Goal: Information Seeking & Learning: Find specific fact

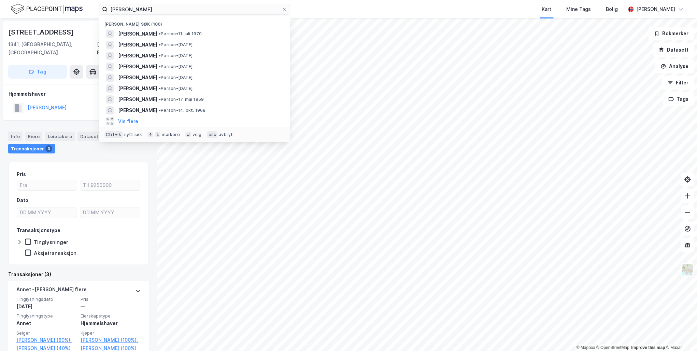
drag, startPoint x: 176, startPoint y: 10, endPoint x: 57, endPoint y: 9, distance: 118.8
click at [57, 9] on div "Benedicte Gjersvik Nylige søk (100) BENEDICTE GJERSVIK • Person • 11. juli 1970…" at bounding box center [348, 9] width 697 height 18
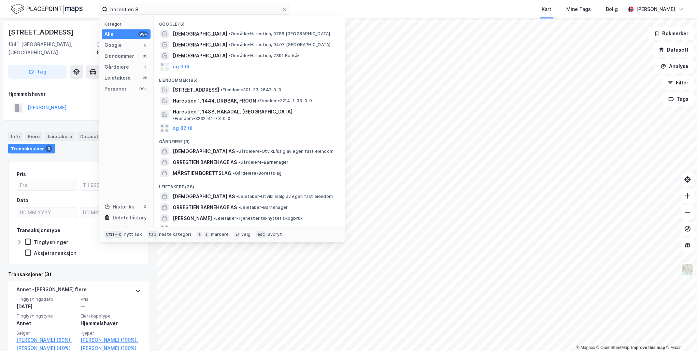
type input "harestien 8"
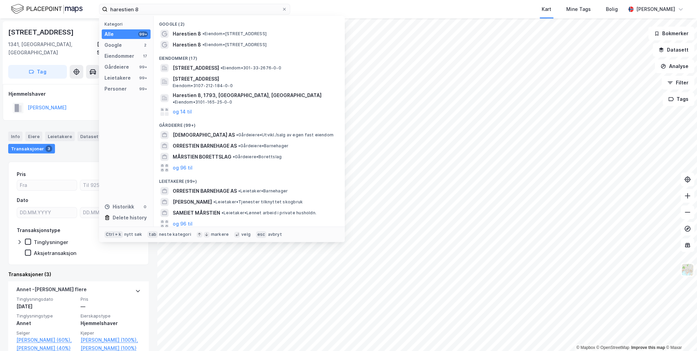
drag, startPoint x: 180, startPoint y: 32, endPoint x: 308, endPoint y: 61, distance: 131.4
click at [311, 65] on div "Google (2) Harestien 8 • Eiendom • Harestien 8, 3188 Horten Harestien 8 • Eiend…" at bounding box center [249, 121] width 191 height 210
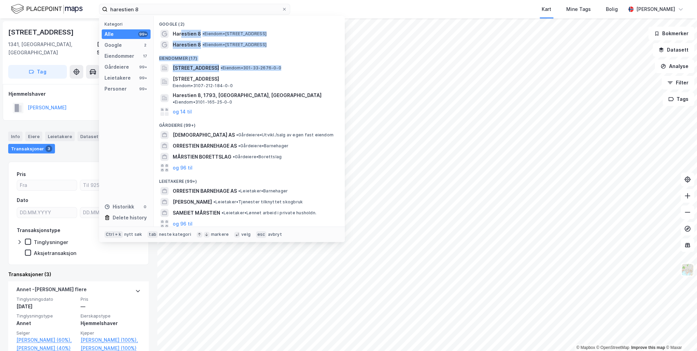
drag, startPoint x: 308, startPoint y: 61, endPoint x: 298, endPoint y: 52, distance: 13.3
click at [307, 57] on div "Eiendommer (17)" at bounding box center [249, 56] width 191 height 12
click at [221, 42] on span "• Eiendom • Harestien 8, 0788 Oslo" at bounding box center [234, 44] width 64 height 5
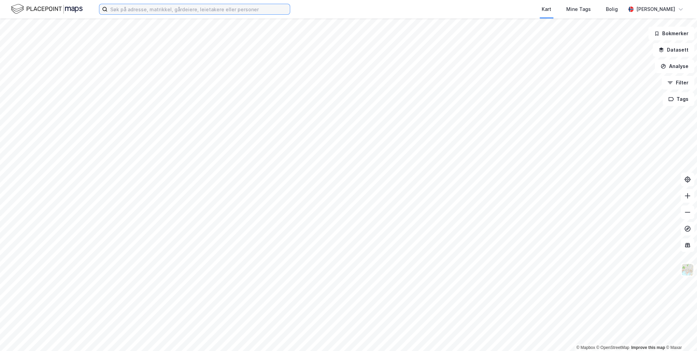
click at [124, 11] on input at bounding box center [199, 9] width 182 height 10
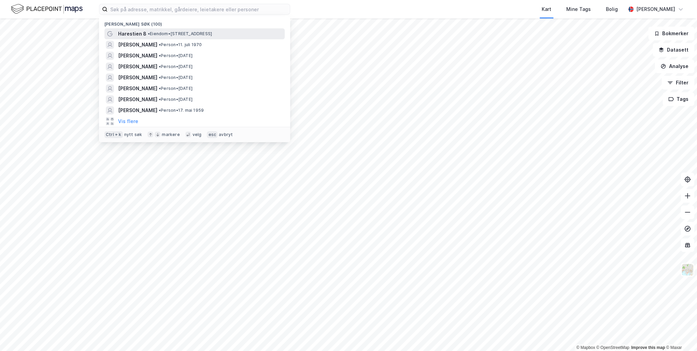
click at [131, 32] on span "Harestien 8" at bounding box center [132, 34] width 28 height 8
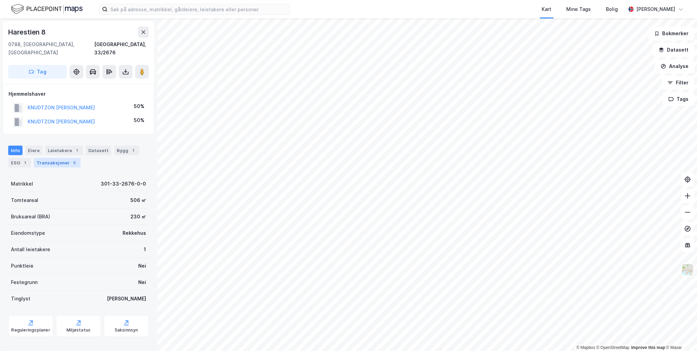
click at [56, 158] on div "Transaksjoner 5" at bounding box center [57, 163] width 47 height 10
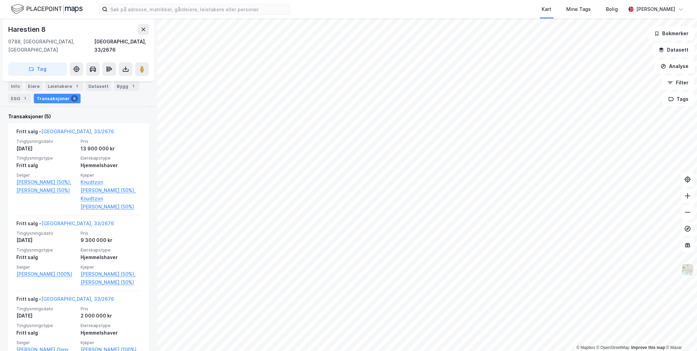
scroll to position [164, 0]
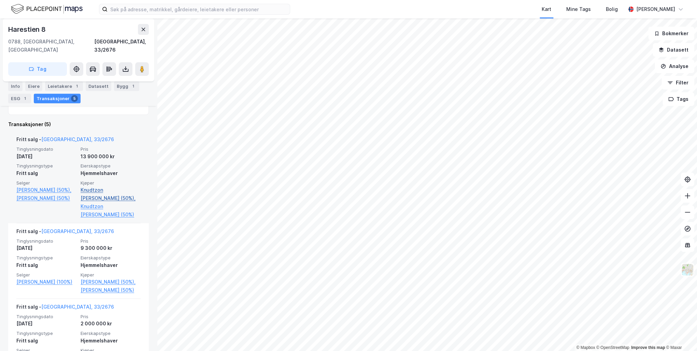
click at [90, 186] on link "Knudtzon [PERSON_NAME] (50%)," at bounding box center [111, 194] width 60 height 16
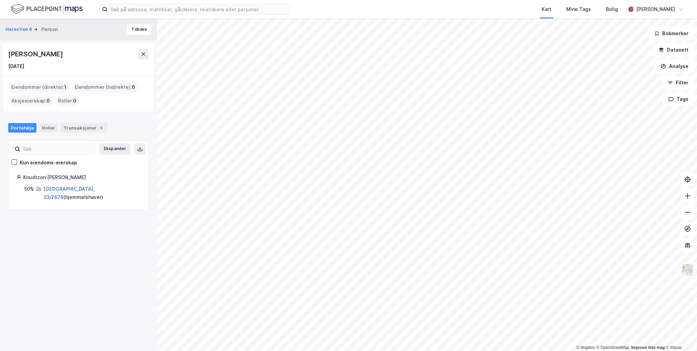
click at [51, 187] on link "[GEOGRAPHIC_DATA], 33/2676" at bounding box center [68, 193] width 51 height 14
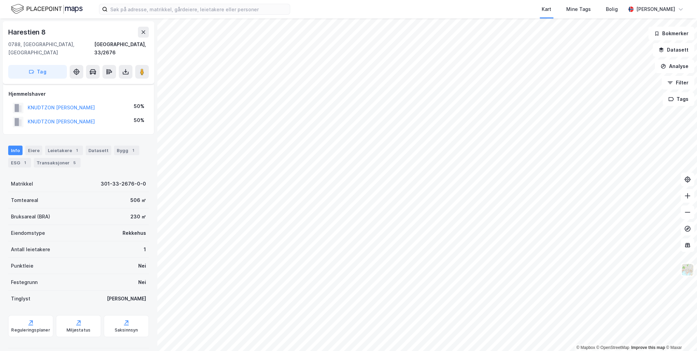
scroll to position [27, 0]
